Goal: Transaction & Acquisition: Purchase product/service

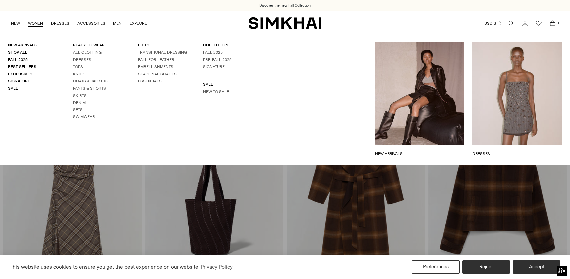
click at [39, 24] on link "WOMEN" at bounding box center [35, 23] width 15 height 15
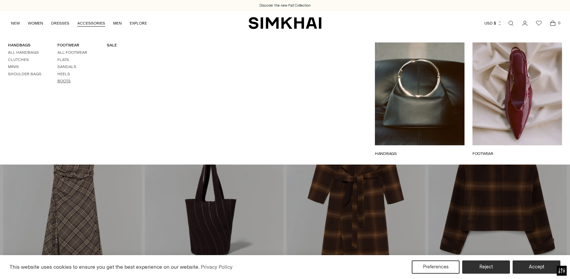
click at [63, 82] on link "Boots" at bounding box center [63, 81] width 13 height 5
